Goal: Check status: Check status

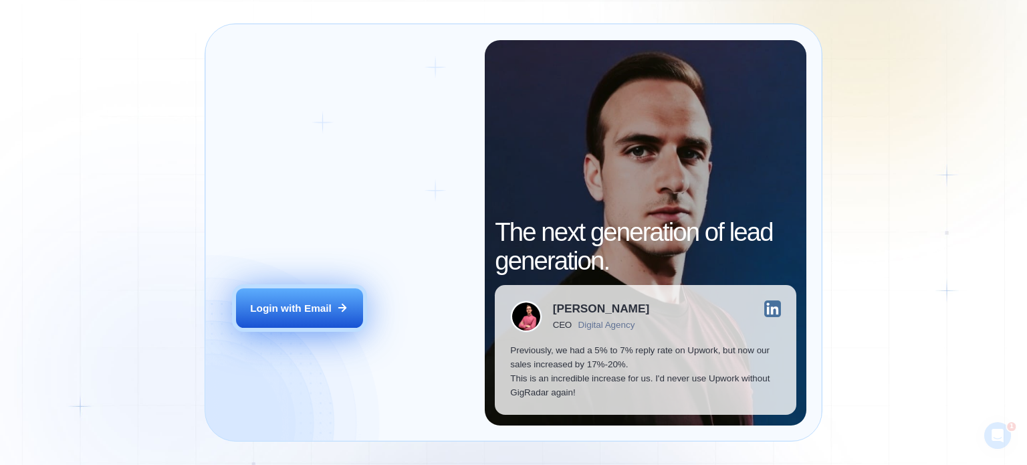
click at [277, 317] on button "Login with Email" at bounding box center [299, 308] width 127 height 40
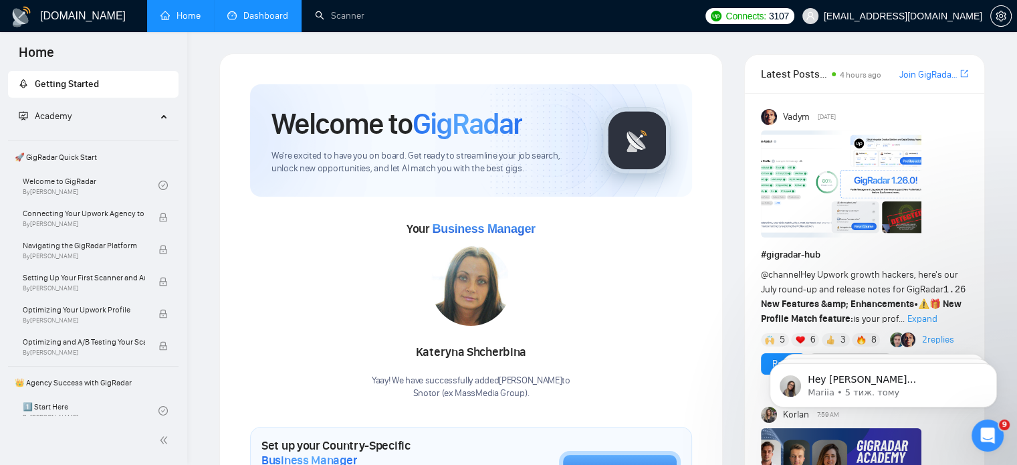
click at [265, 19] on link "Dashboard" at bounding box center [257, 15] width 61 height 11
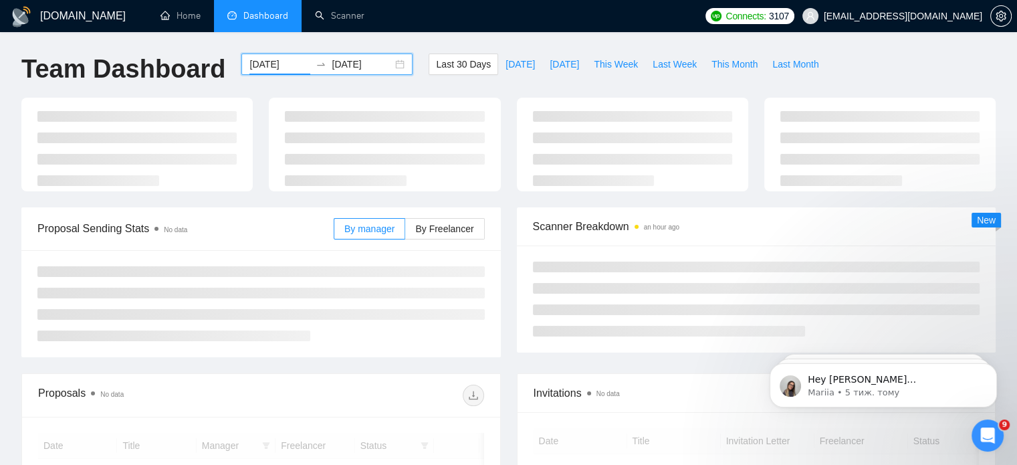
click at [261, 61] on input "[DATE]" at bounding box center [279, 64] width 61 height 15
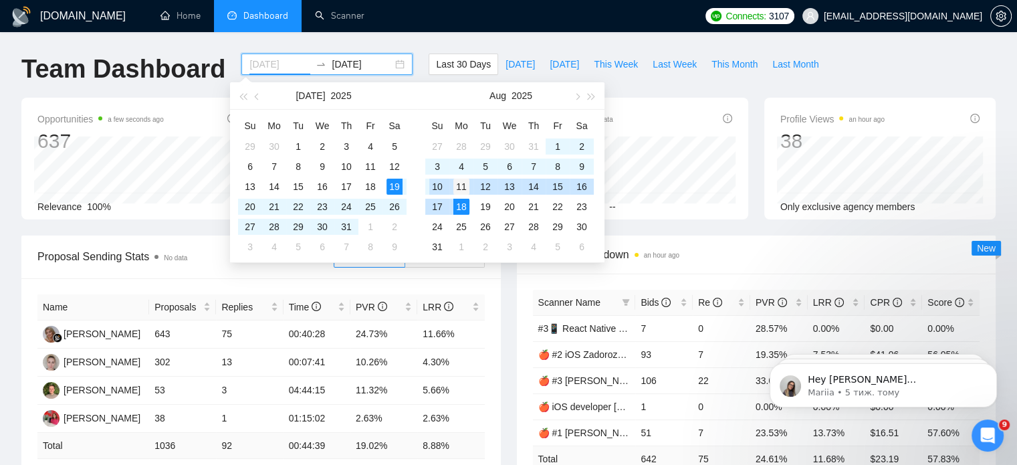
type input "[DATE]"
click at [457, 189] on div "11" at bounding box center [461, 186] width 16 height 16
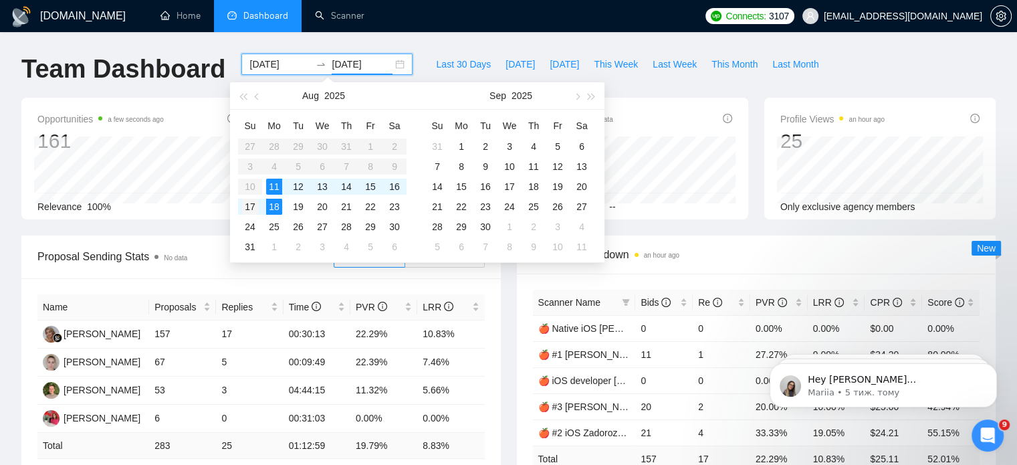
type input "[DATE]"
click at [252, 202] on div "17" at bounding box center [250, 207] width 16 height 16
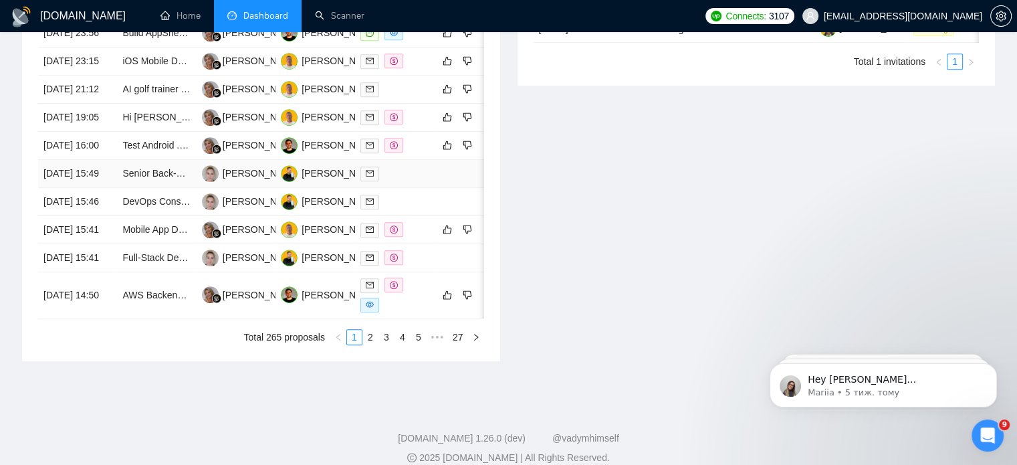
scroll to position [401, 0]
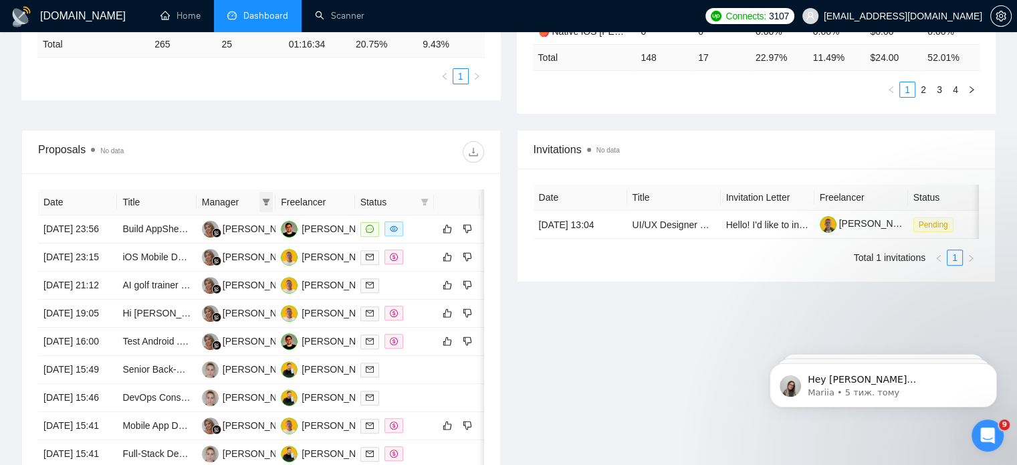
click at [266, 195] on span at bounding box center [265, 202] width 13 height 20
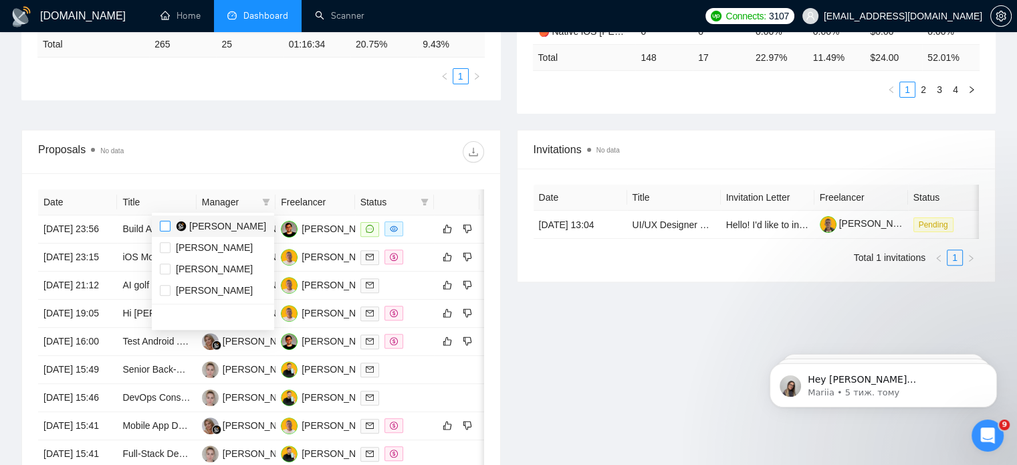
click at [162, 224] on input "checkbox" at bounding box center [165, 226] width 11 height 11
checkbox input "true"
click at [304, 149] on div at bounding box center [372, 151] width 223 height 21
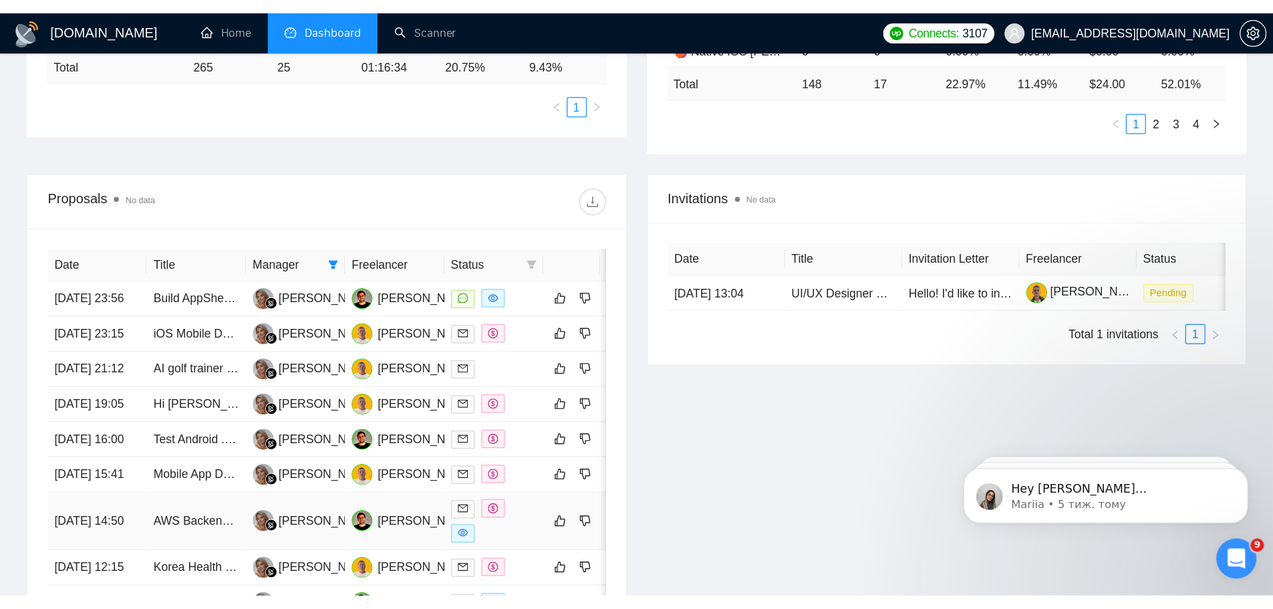
scroll to position [401, 0]
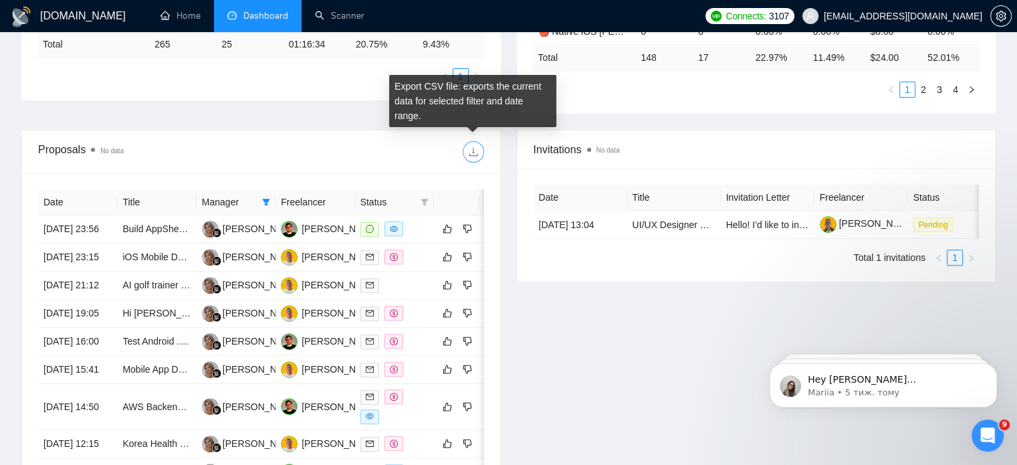
click at [475, 146] on icon "download" at bounding box center [473, 151] width 11 height 11
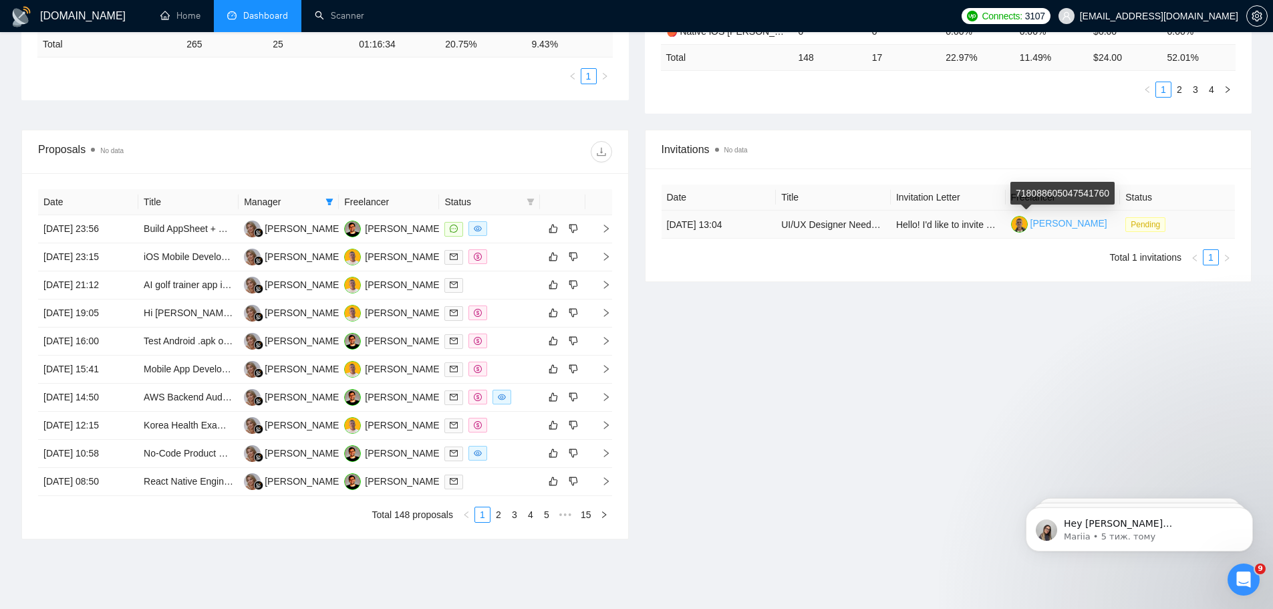
click at [1022, 222] on img at bounding box center [1019, 224] width 17 height 17
click at [501, 464] on link "2" at bounding box center [498, 514] width 15 height 15
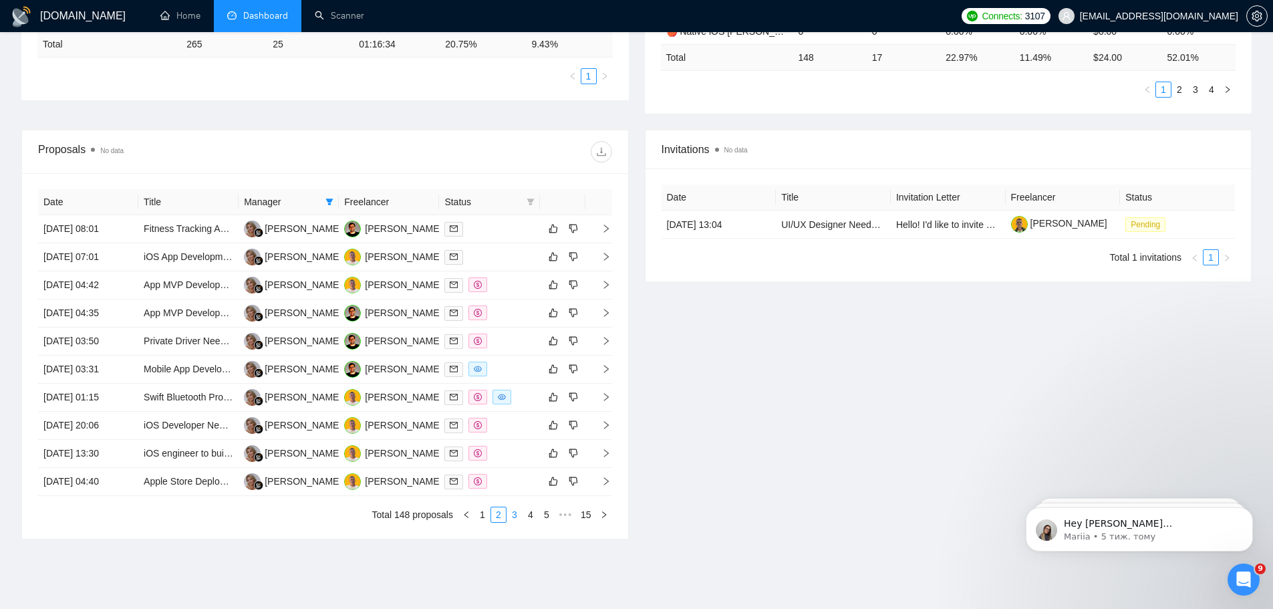
click at [514, 464] on link "3" at bounding box center [514, 514] width 15 height 15
click at [533, 464] on link "4" at bounding box center [530, 514] width 15 height 15
click at [531, 464] on link "5" at bounding box center [530, 514] width 15 height 15
click at [537, 464] on link "6" at bounding box center [530, 514] width 15 height 15
click at [529, 464] on link "7" at bounding box center [530, 514] width 15 height 15
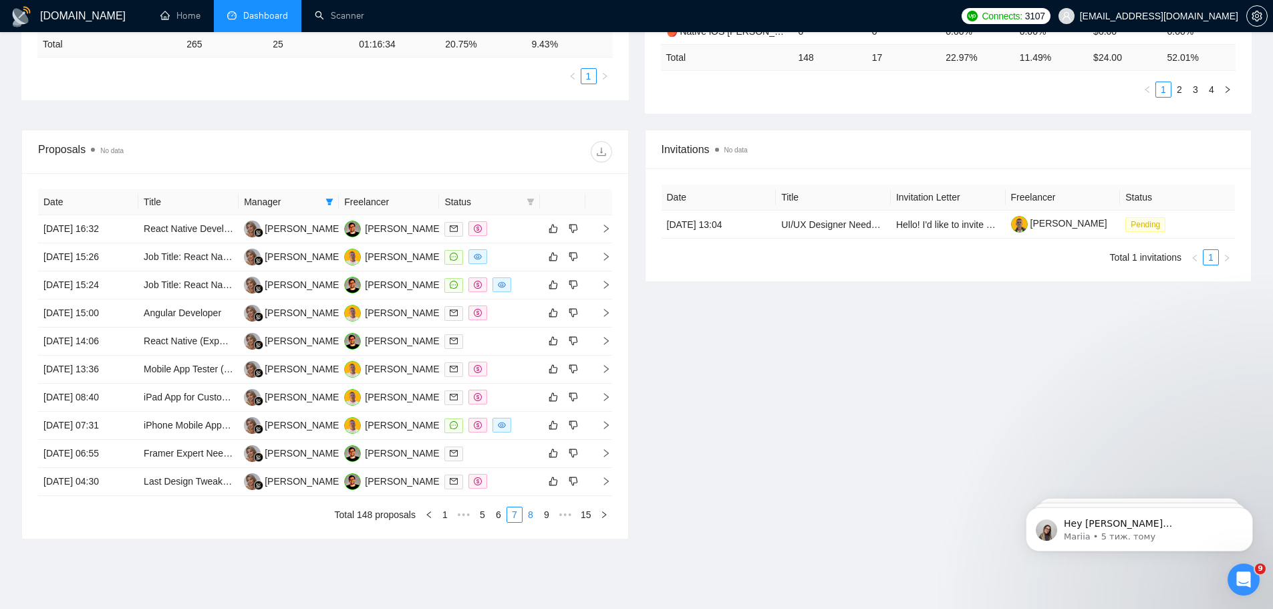
click at [532, 464] on link "8" at bounding box center [530, 514] width 15 height 15
click at [530, 464] on link "9" at bounding box center [526, 514] width 15 height 15
click at [531, 464] on link "10" at bounding box center [525, 514] width 19 height 15
click at [526, 464] on link "11" at bounding box center [525, 514] width 19 height 15
click at [528, 464] on link "12" at bounding box center [525, 514] width 19 height 15
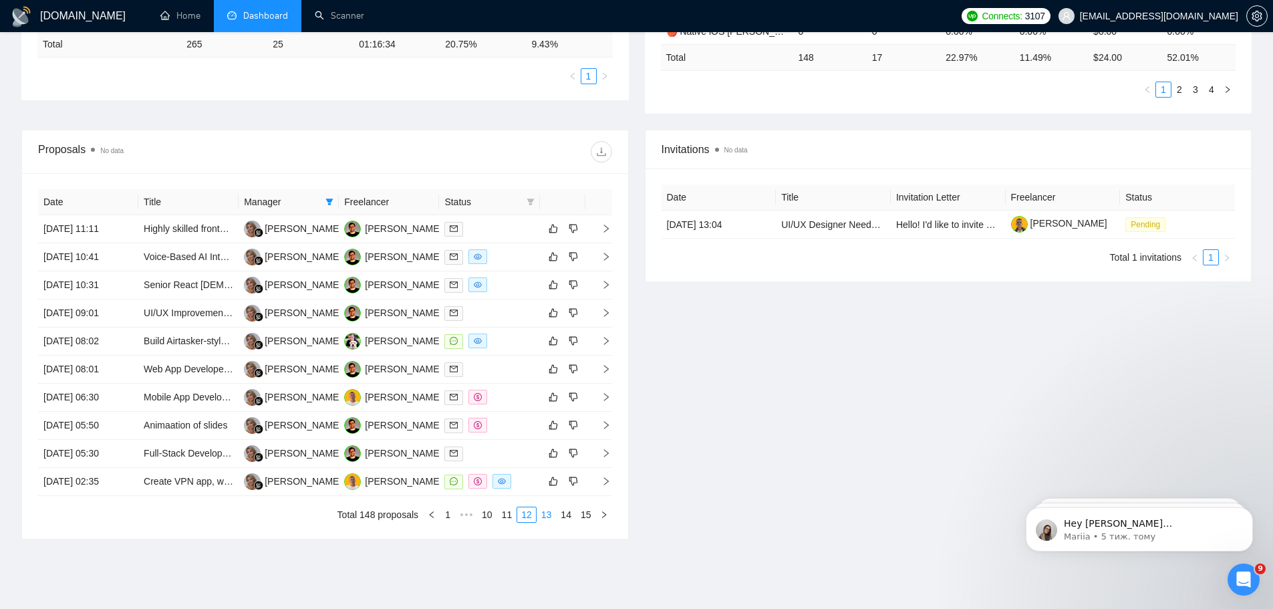
click at [540, 464] on link "13" at bounding box center [546, 514] width 19 height 15
click at [564, 464] on link "14" at bounding box center [566, 514] width 19 height 15
click at [583, 464] on link "15" at bounding box center [586, 514] width 19 height 15
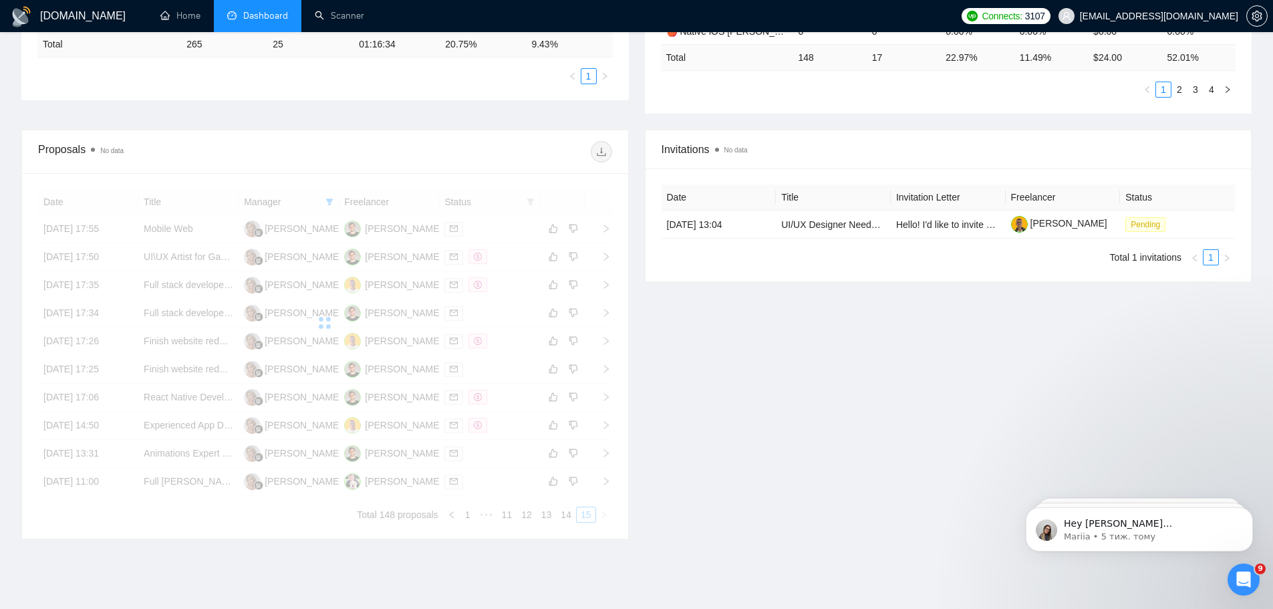
scroll to position [394, 0]
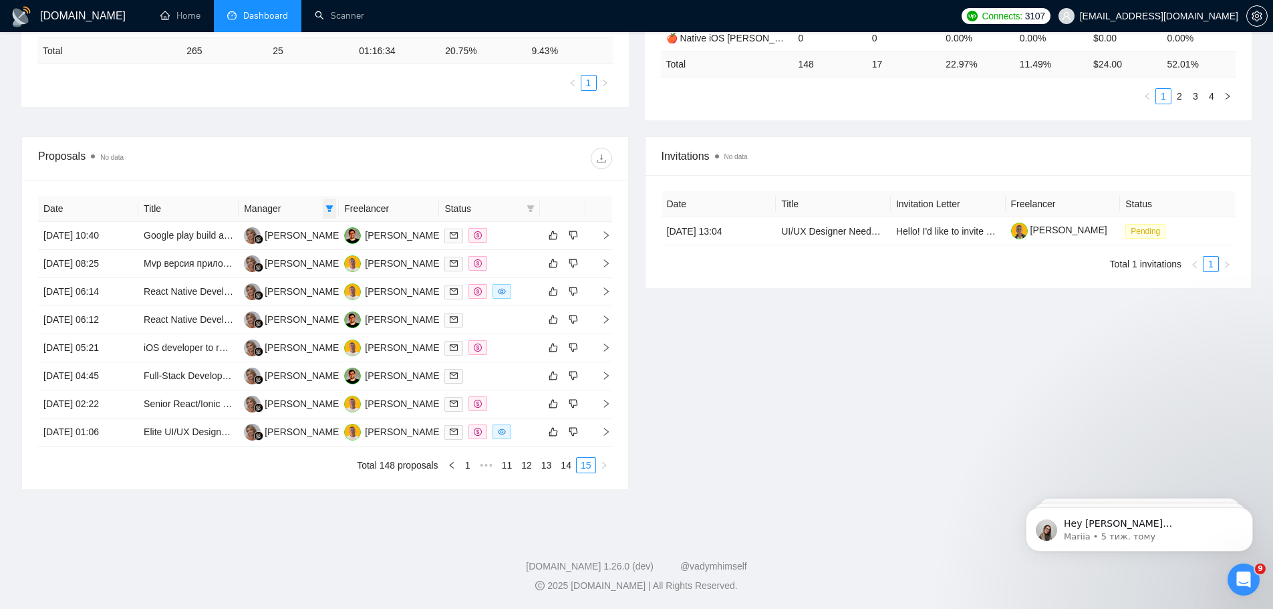
click at [326, 210] on icon "filter" at bounding box center [330, 209] width 8 height 8
click at [225, 277] on input "checkbox" at bounding box center [228, 276] width 11 height 11
checkbox input "true"
click at [231, 254] on input "checkbox" at bounding box center [228, 255] width 11 height 11
checkbox input "false"
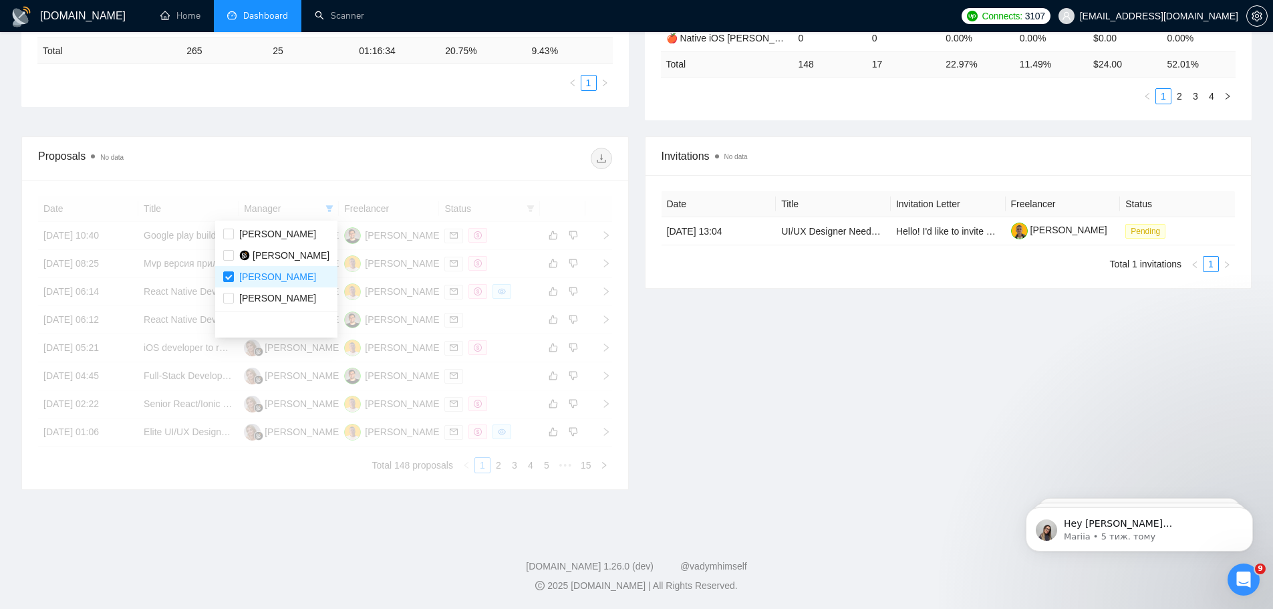
click at [513, 164] on div at bounding box center [468, 158] width 287 height 21
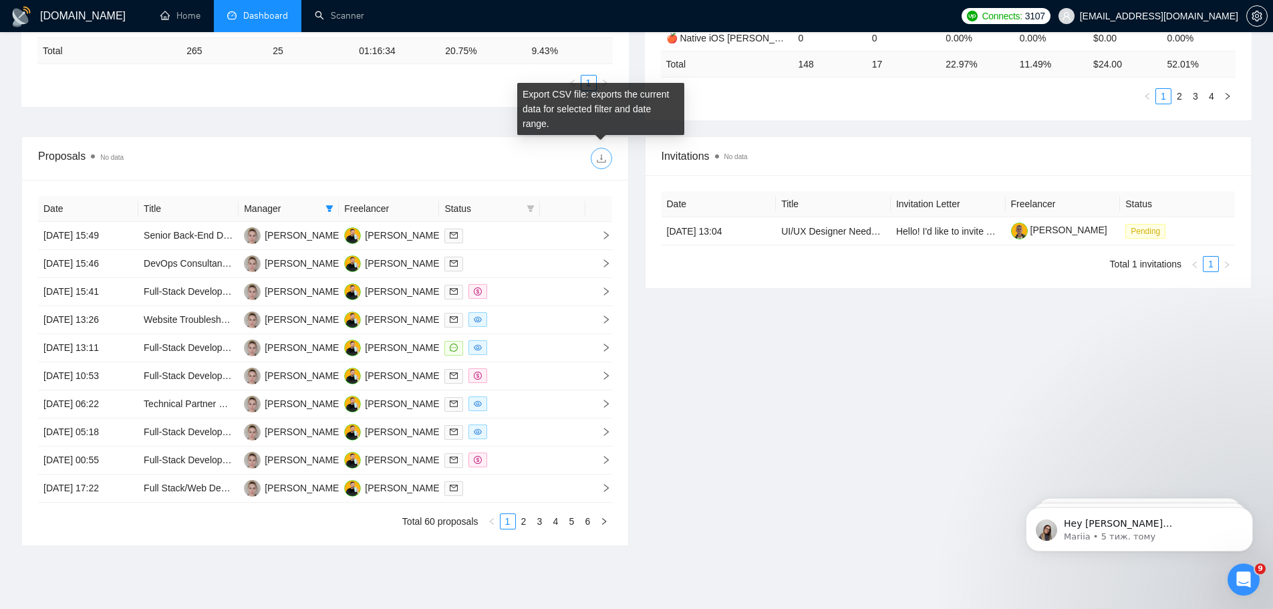
click at [602, 157] on icon "download" at bounding box center [601, 158] width 11 height 11
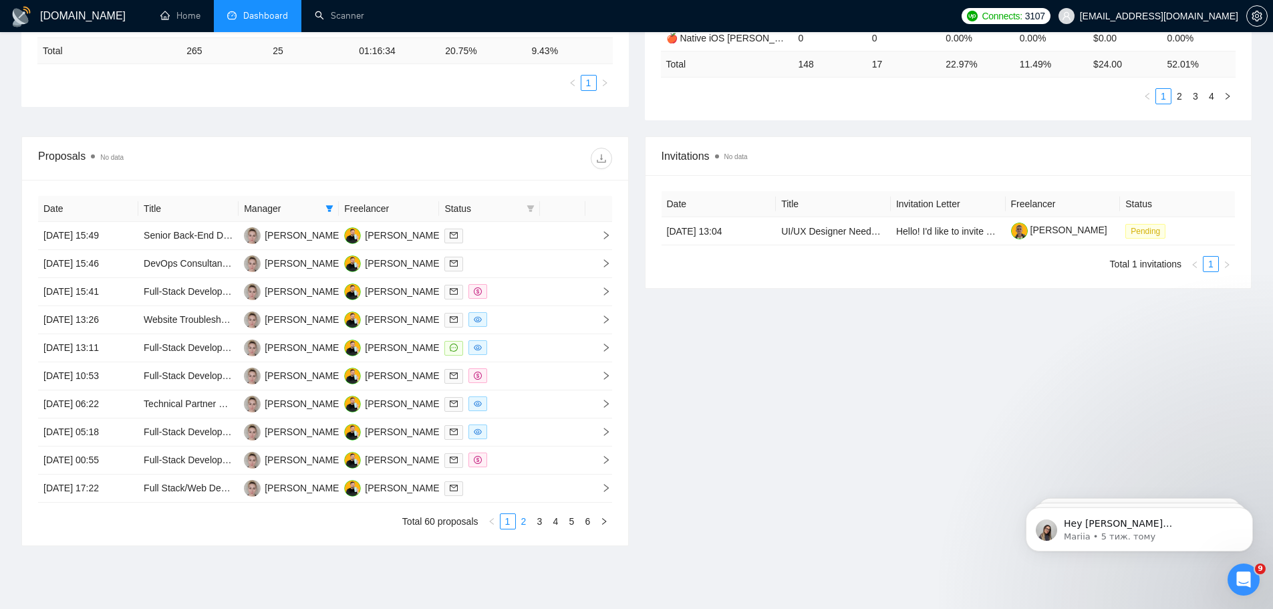
click at [523, 464] on link "2" at bounding box center [524, 521] width 15 height 15
click at [540, 464] on link "3" at bounding box center [540, 521] width 15 height 15
click at [557, 464] on link "4" at bounding box center [556, 521] width 15 height 15
click at [571, 464] on link "5" at bounding box center [572, 521] width 15 height 15
click at [588, 464] on link "6" at bounding box center [588, 521] width 15 height 15
